Goal: Find contact information: Find contact information

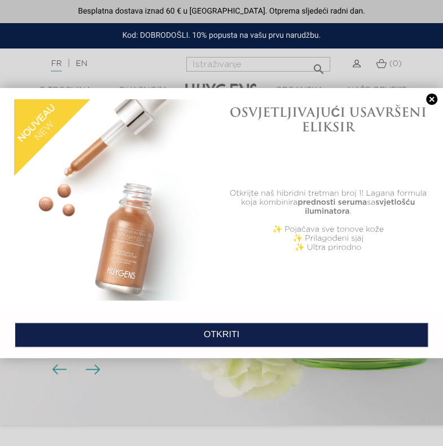
click at [422, 96] on link at bounding box center [432, 100] width 16 height 12
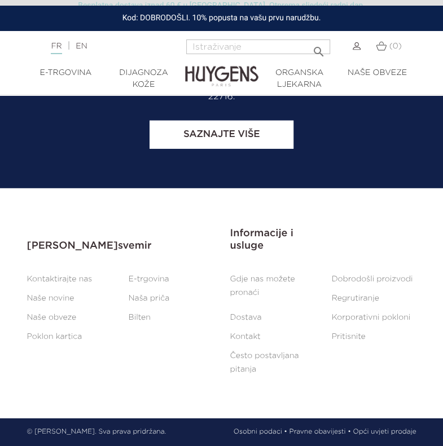
scroll to position [6006, 0]
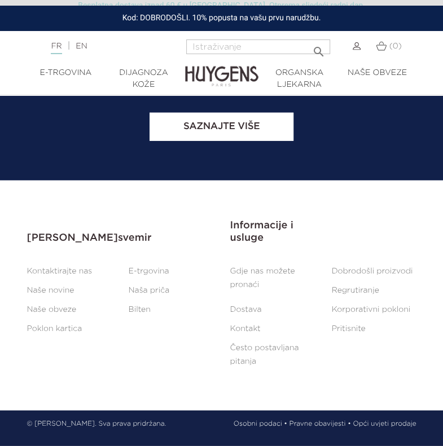
click at [256, 276] on font "Gdje nas možete pronaći" at bounding box center [262, 277] width 65 height 21
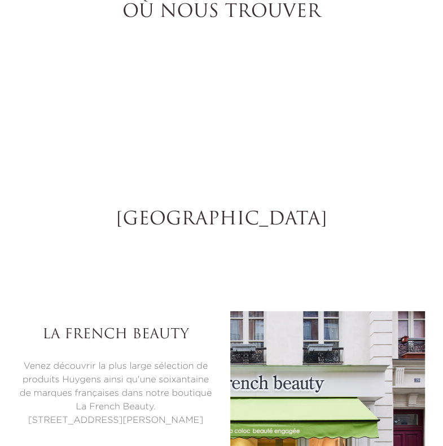
select select "FR"
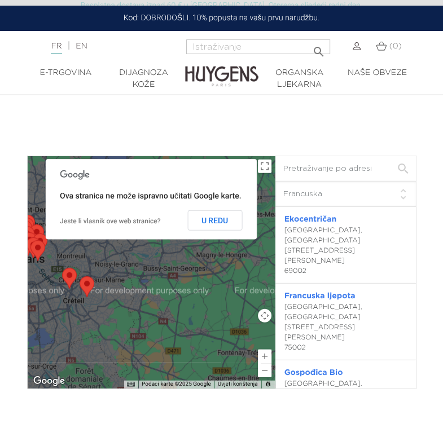
scroll to position [1529, 0]
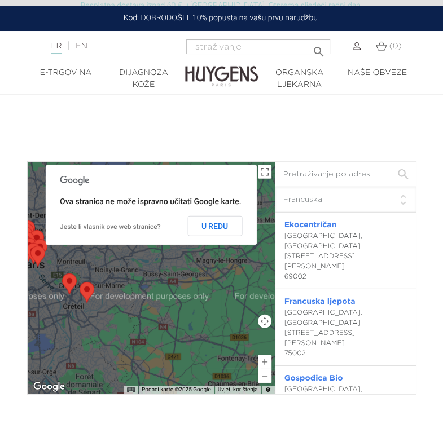
click at [267, 372] on button "Smanji" at bounding box center [265, 376] width 14 height 14
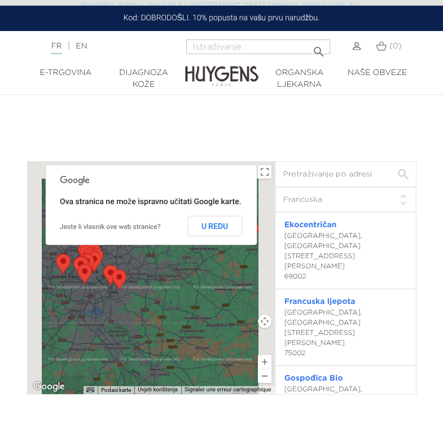
click at [267, 372] on button "Smanji" at bounding box center [265, 376] width 14 height 14
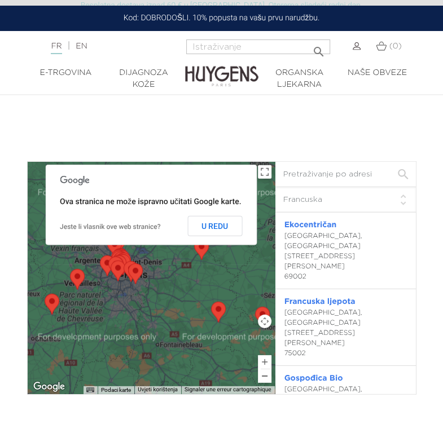
click at [267, 372] on button "Smanji" at bounding box center [265, 376] width 14 height 14
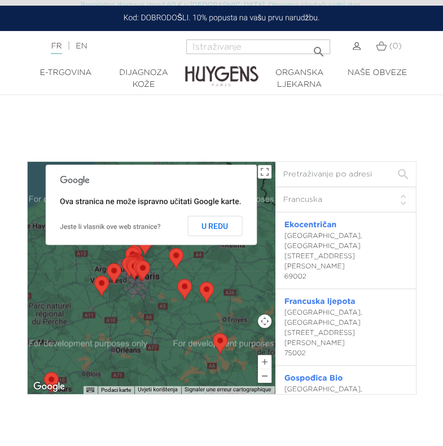
click at [267, 372] on button "Smanji" at bounding box center [265, 376] width 14 height 14
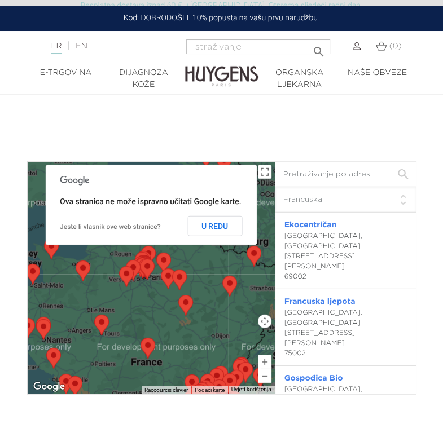
click at [267, 372] on button "Smanji" at bounding box center [265, 376] width 14 height 14
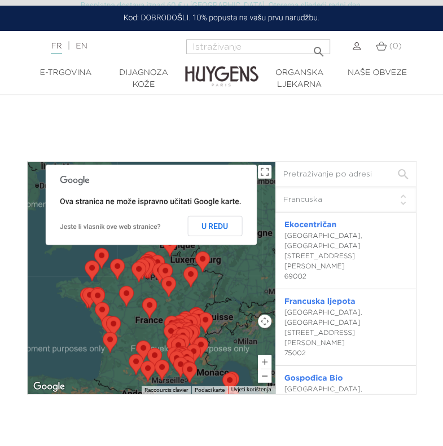
click at [267, 372] on button "Smanji" at bounding box center [265, 376] width 14 height 14
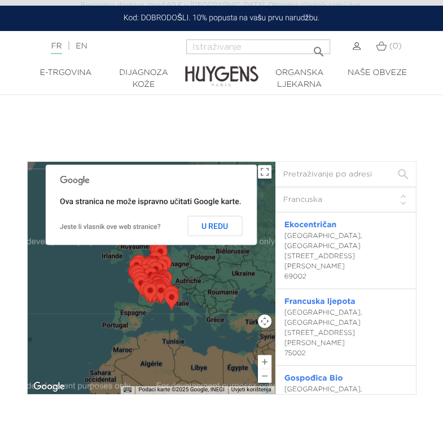
click at [208, 304] on div at bounding box center [151, 278] width 247 height 232
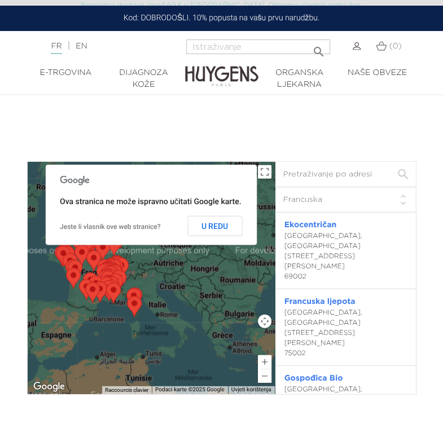
click at [208, 304] on div at bounding box center [151, 278] width 247 height 232
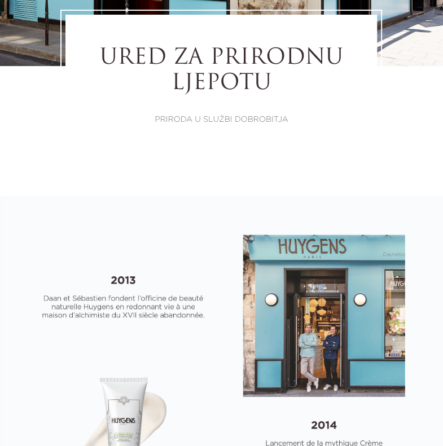
scroll to position [0, 0]
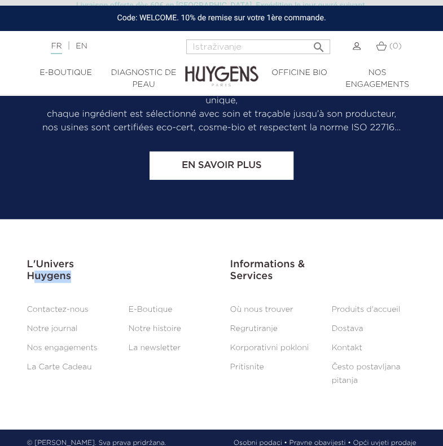
scroll to position [5987, 0]
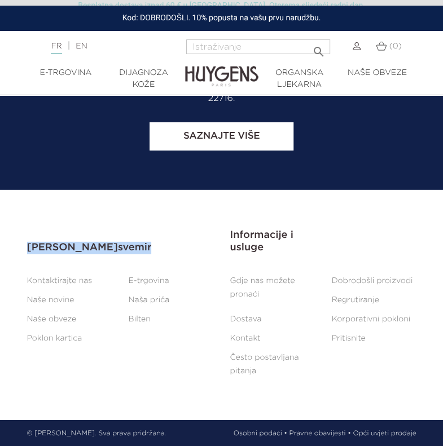
drag, startPoint x: 74, startPoint y: 261, endPoint x: 28, endPoint y: 259, distance: 45.7
click at [28, 254] on h3 "Huygensov svemir" at bounding box center [120, 242] width 186 height 24
click at [28, 253] on font "[PERSON_NAME]" at bounding box center [72, 248] width 91 height 10
click at [74, 250] on h3 "Huygensov svemir" at bounding box center [120, 242] width 186 height 24
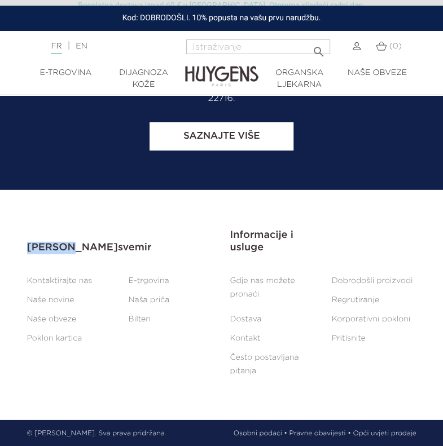
drag, startPoint x: 71, startPoint y: 259, endPoint x: 25, endPoint y: 257, distance: 45.7
click at [25, 257] on div "Huygensov svemir Huygensov svemir   Kontaktirajte nas E-trgovina Naše novine …" at bounding box center [120, 289] width 203 height 118
copy font "Huygens"
click at [250, 342] on font "Kontakt" at bounding box center [245, 338] width 30 height 8
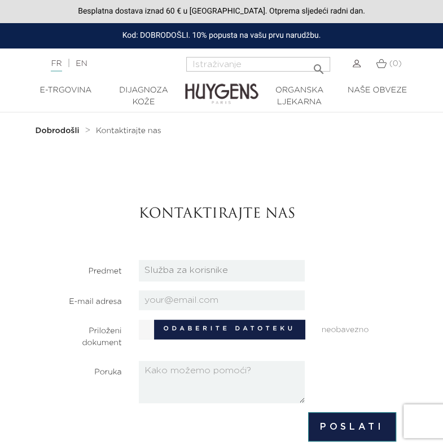
click at [372, 193] on div "Kontaktirajte nas" at bounding box center [267, 214] width 274 height 73
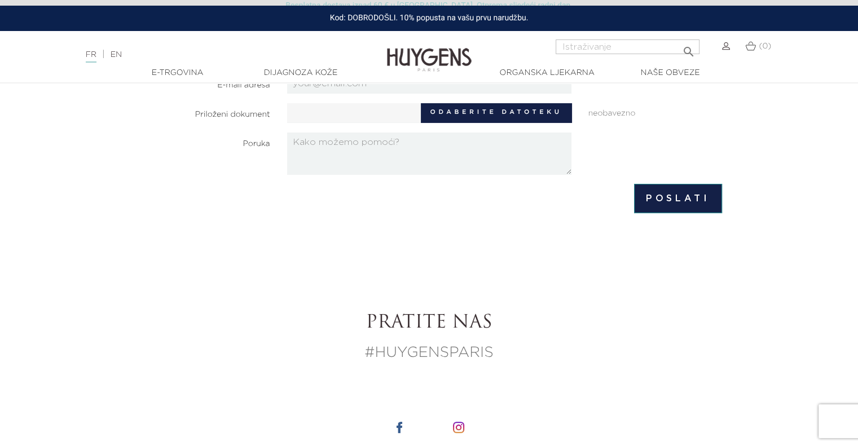
scroll to position [1006, 0]
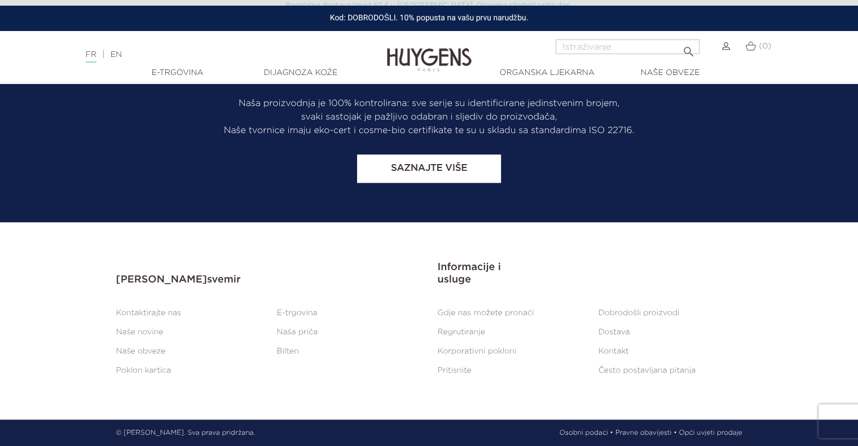
click at [131, 314] on font "Kontaktirajte nas" at bounding box center [148, 313] width 65 height 8
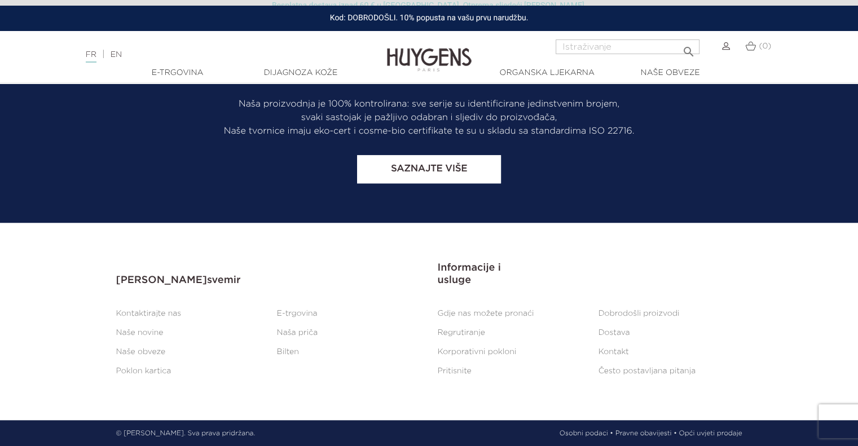
scroll to position [1006, 0]
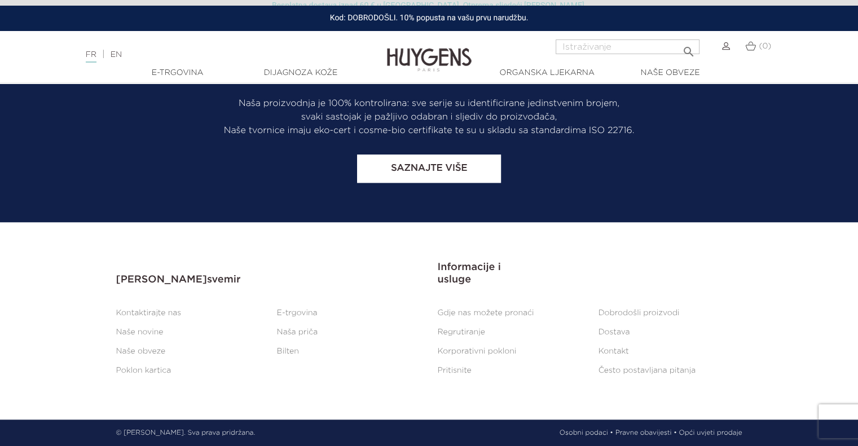
click at [302, 335] on font "Naša priča" at bounding box center [297, 332] width 41 height 8
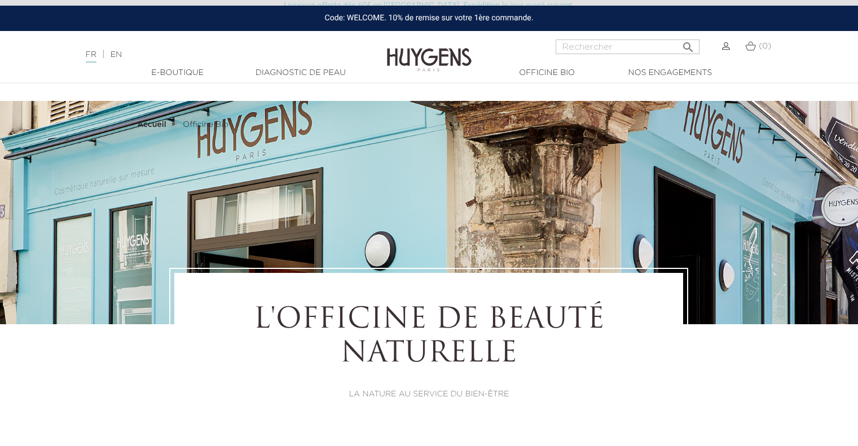
select select "FR"
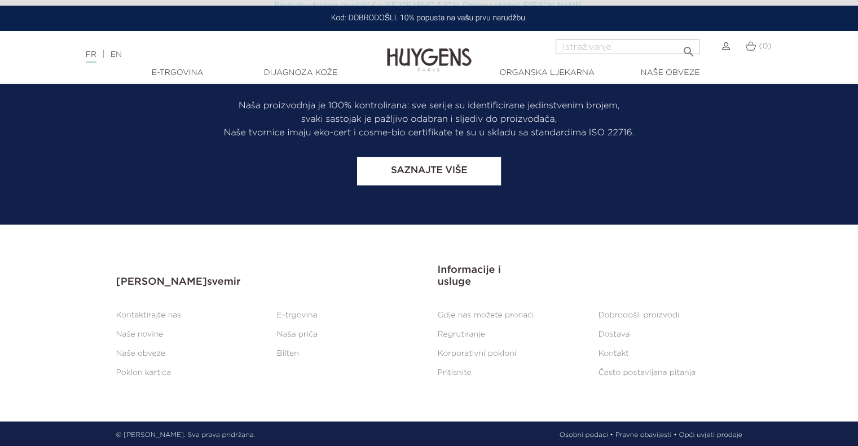
scroll to position [6208, 0]
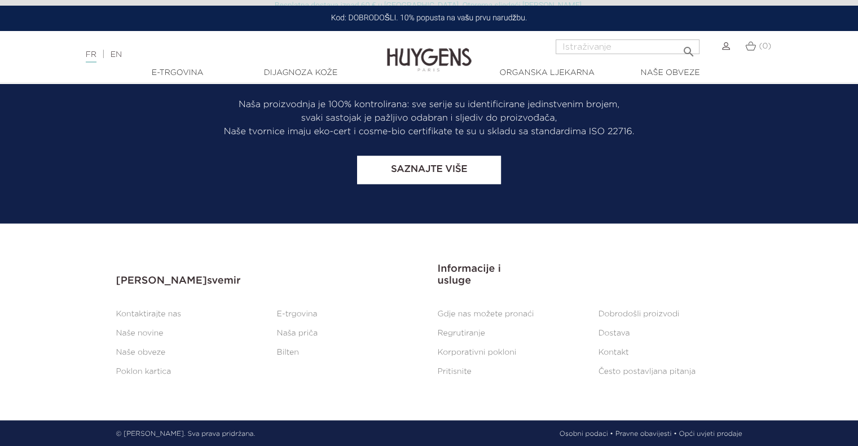
click at [464, 350] on font "Korporativni pokloni" at bounding box center [477, 352] width 79 height 8
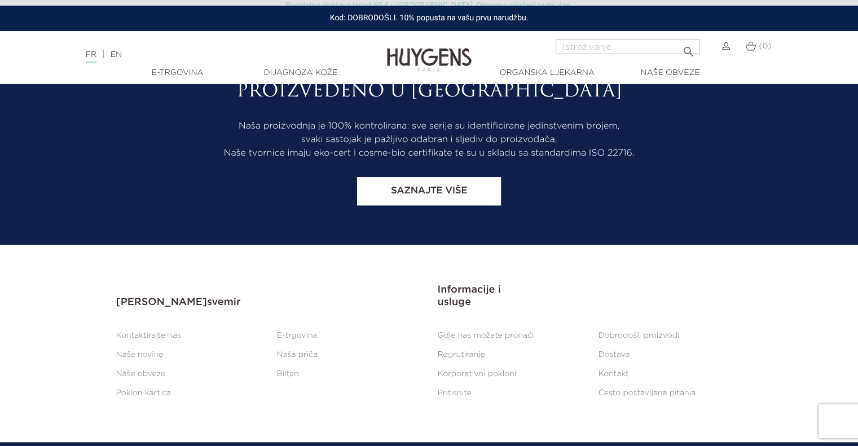
scroll to position [1006, 0]
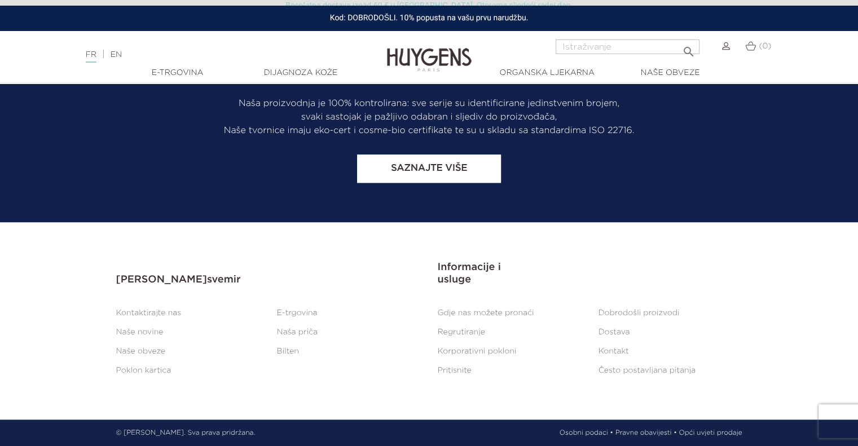
click at [634, 372] on font "Često postavljana pitanja" at bounding box center [647, 371] width 98 height 8
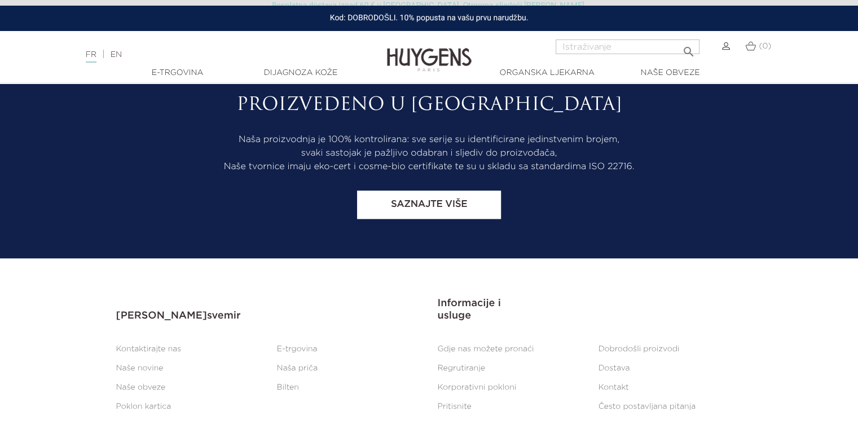
scroll to position [1068, 0]
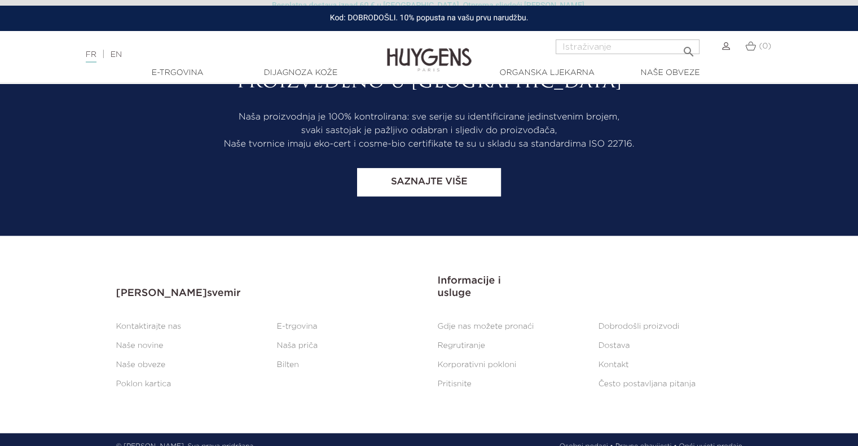
click at [468, 342] on font "Regrutiranje" at bounding box center [461, 346] width 47 height 8
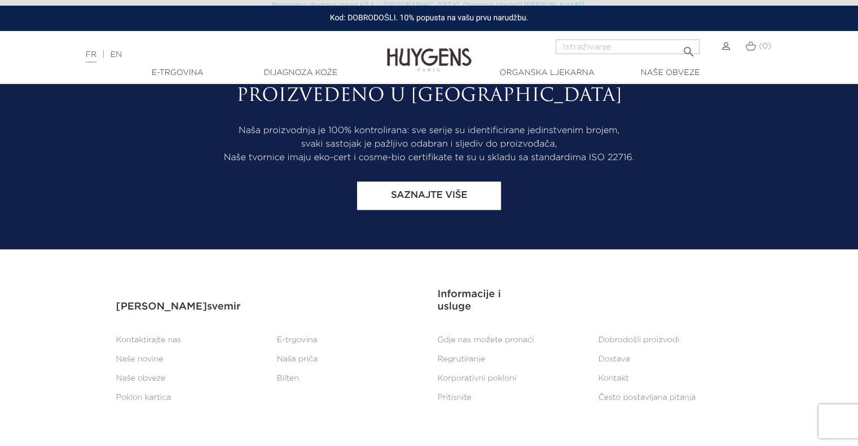
scroll to position [1006, 0]
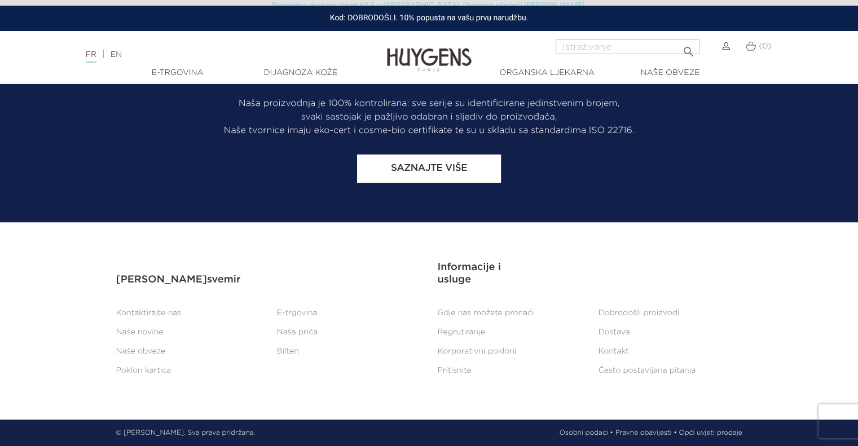
click at [663, 74] on font "Naše obveze" at bounding box center [669, 73] width 59 height 8
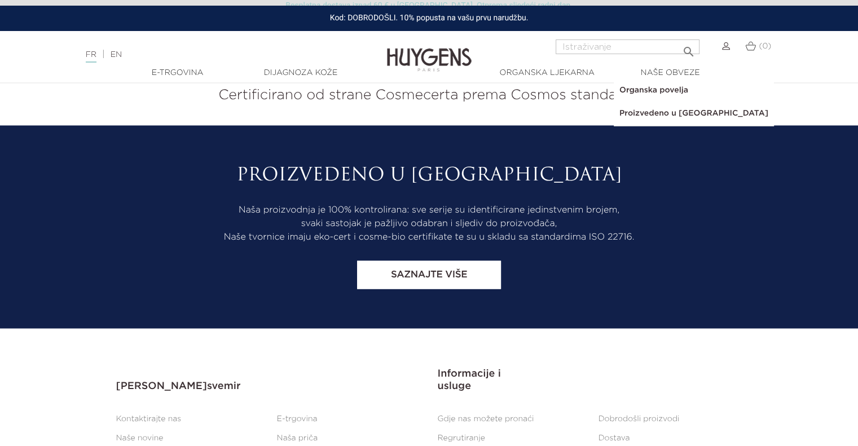
scroll to position [6421, 0]
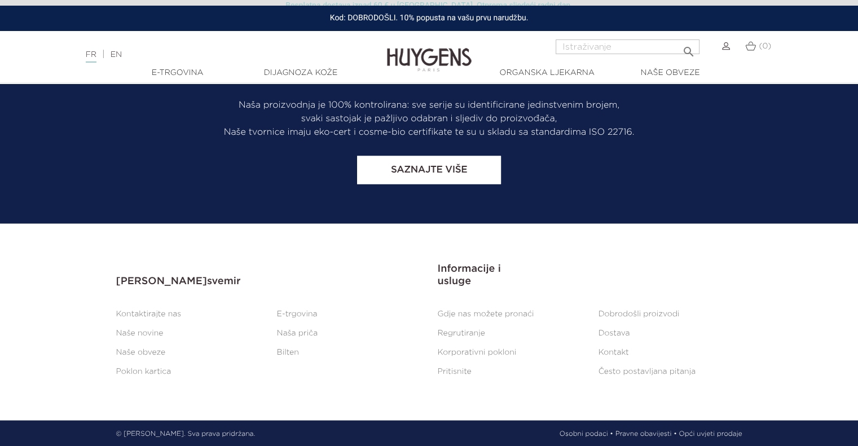
click at [121, 55] on font "EN" at bounding box center [116, 55] width 11 height 8
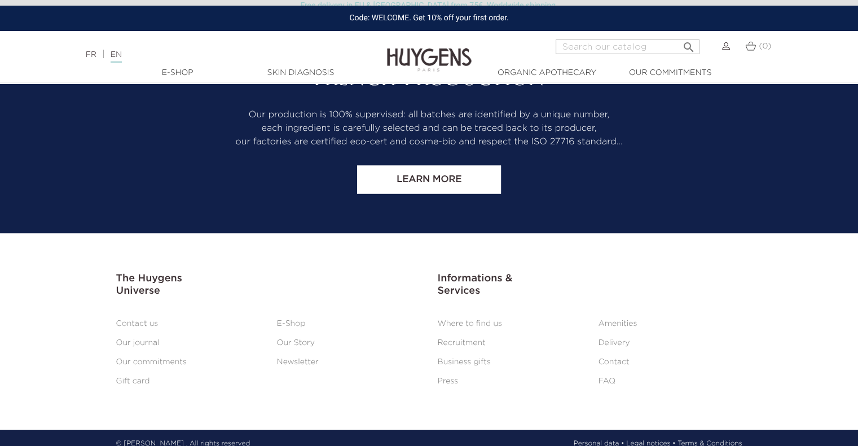
scroll to position [6421, 0]
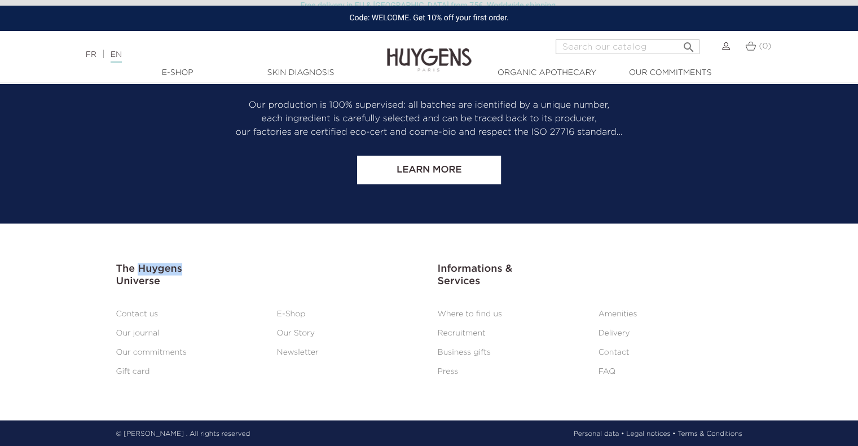
drag, startPoint x: 141, startPoint y: 268, endPoint x: 185, endPoint y: 269, distance: 44.0
click at [185, 269] on h3 "The Huygens Universe" at bounding box center [268, 275] width 305 height 24
copy h3 "Huygens"
click at [710, 431] on link "Terms & Conditions" at bounding box center [709, 434] width 64 height 10
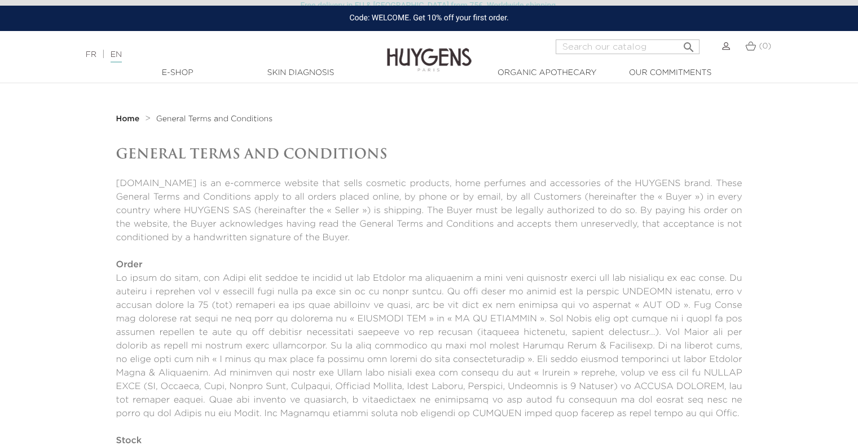
scroll to position [1128, 0]
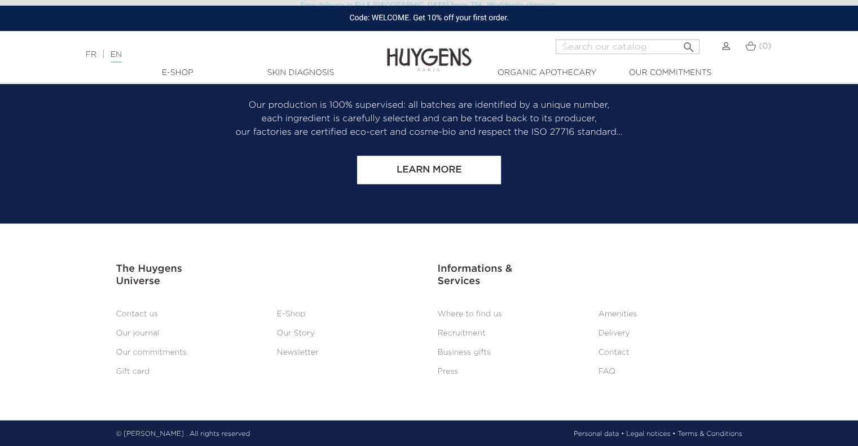
click at [645, 430] on link "Legal notices •" at bounding box center [650, 434] width 49 height 10
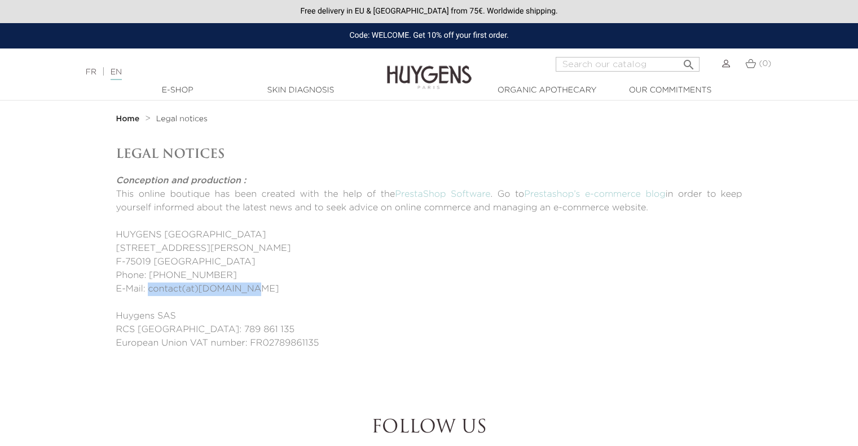
drag, startPoint x: 250, startPoint y: 289, endPoint x: 150, endPoint y: 289, distance: 100.4
click at [150, 289] on p "E-Mail: contact(at)[DOMAIN_NAME]" at bounding box center [429, 290] width 626 height 14
copy p "contact(at)[DOMAIN_NAME]"
